Goal: Transaction & Acquisition: Purchase product/service

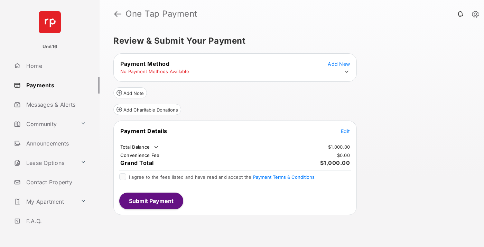
click at [346, 131] on span "Edit" at bounding box center [345, 131] width 9 height 6
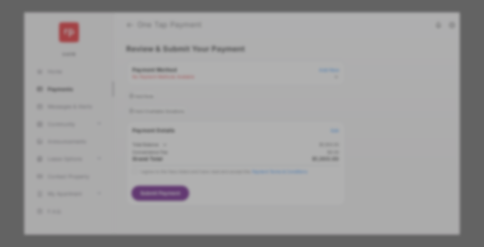
click at [229, 133] on div "Other Amount" at bounding box center [229, 139] width 112 height 12
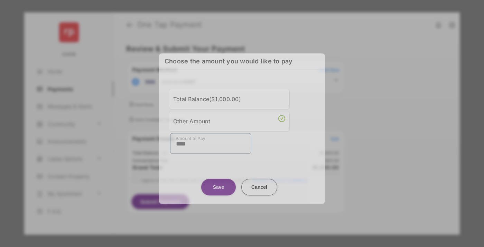
type input "****"
click at [219, 183] on button "Save" at bounding box center [218, 186] width 35 height 17
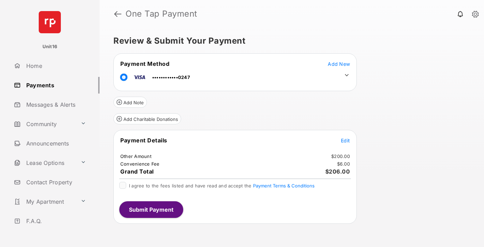
click at [347, 75] on icon at bounding box center [347, 75] width 6 height 6
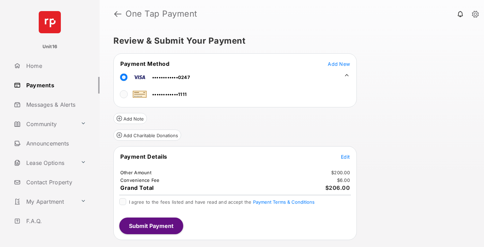
click at [346, 156] on span "Edit" at bounding box center [345, 157] width 9 height 6
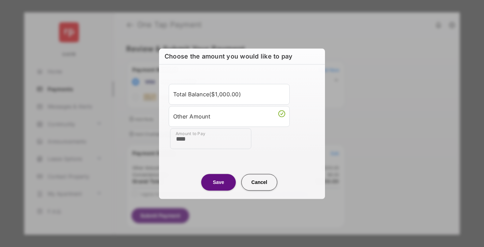
click at [219, 182] on button "Save" at bounding box center [218, 182] width 35 height 17
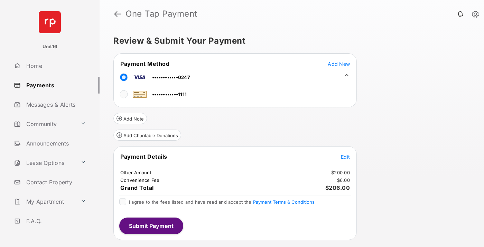
click at [151, 225] on button "Submit Payment" at bounding box center [151, 225] width 64 height 17
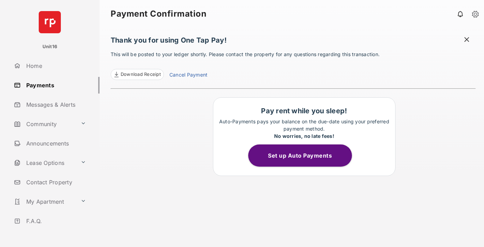
click at [188, 75] on link "Cancel Payment" at bounding box center [188, 75] width 38 height 9
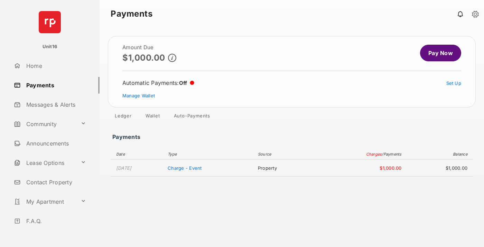
click at [139, 95] on link "Manage Wallet" at bounding box center [138, 96] width 33 height 6
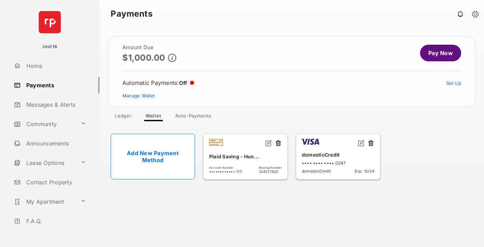
click at [371, 143] on button at bounding box center [371, 143] width 7 height 8
